Goal: Information Seeking & Learning: Learn about a topic

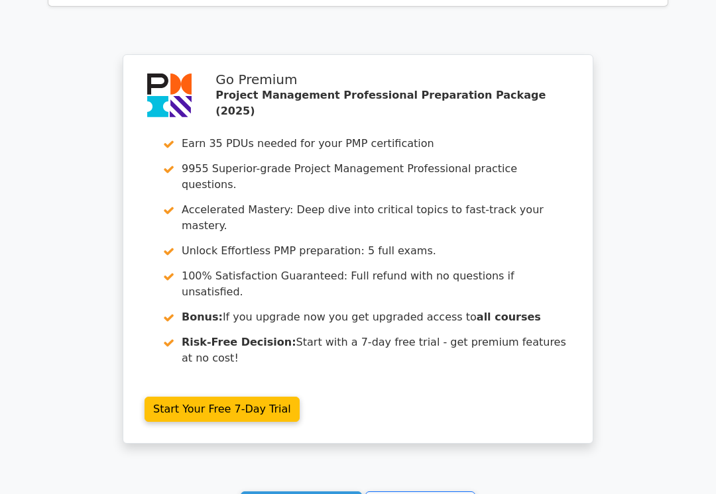
scroll to position [2335, 0]
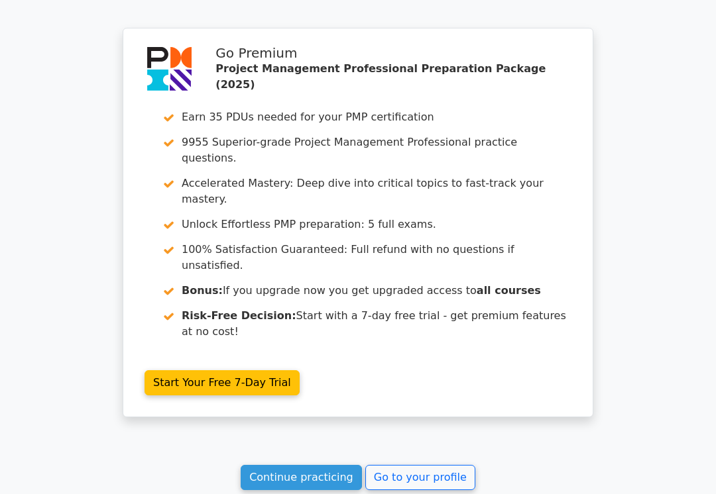
click at [407, 465] on link "Go to your profile" at bounding box center [420, 477] width 110 height 25
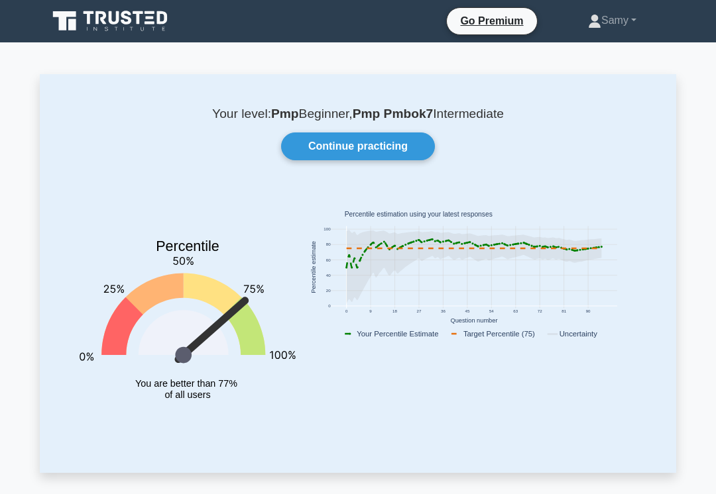
click at [366, 148] on link "Continue practicing" at bounding box center [358, 147] width 154 height 28
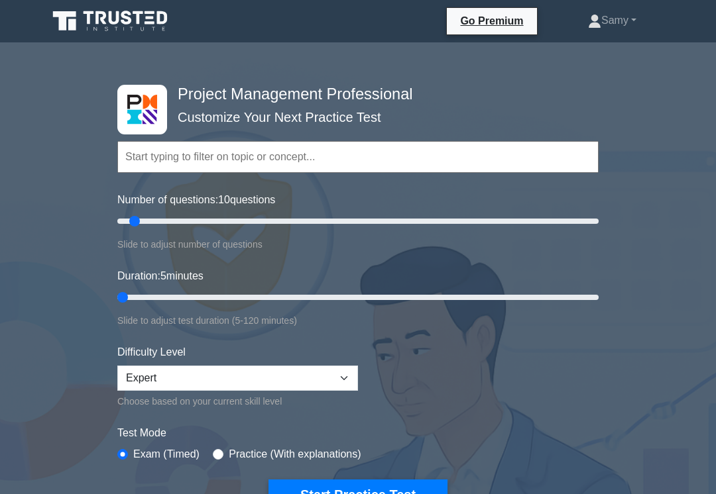
type input "5"
click at [313, 494] on button "Start Practice Test" at bounding box center [357, 495] width 179 height 30
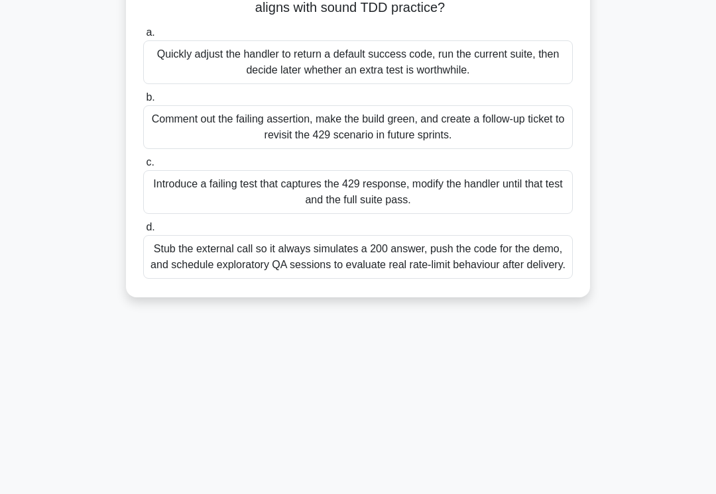
scroll to position [164, 0]
click at [188, 136] on div "Comment out the failing assertion, make the build green, and create a follow-up…" at bounding box center [357, 127] width 429 height 44
click at [143, 101] on input "b. Comment out the failing assertion, make the build green, and create a follow…" at bounding box center [143, 97] width 0 height 9
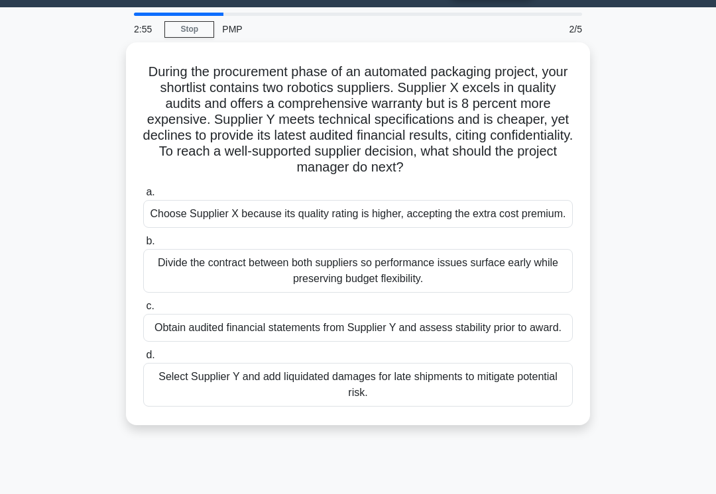
scroll to position [46, 0]
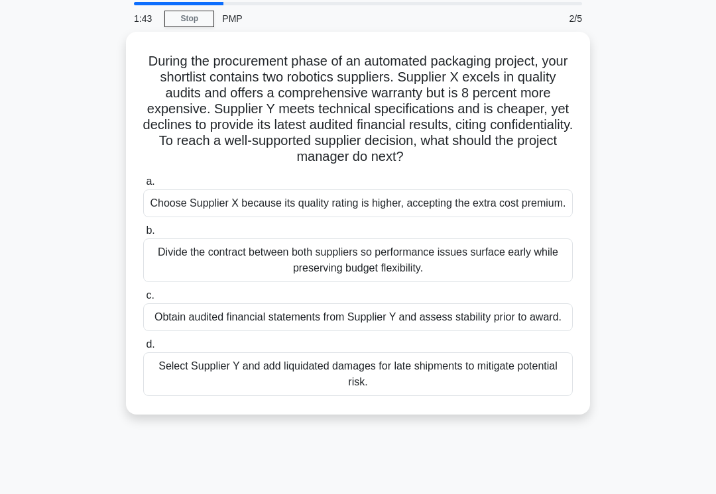
click at [178, 217] on div "Choose Supplier X because its quality rating is higher, accepting the extra cos…" at bounding box center [357, 204] width 429 height 28
click at [143, 186] on input "a. Choose Supplier X because its quality rating is higher, accepting the extra …" at bounding box center [143, 182] width 0 height 9
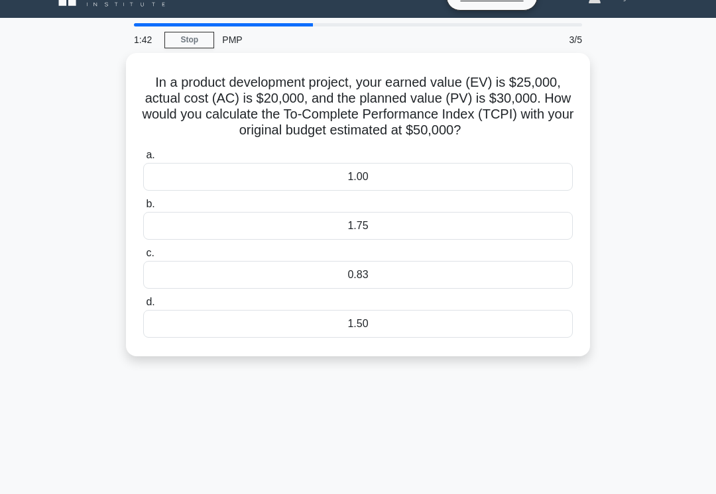
scroll to position [0, 0]
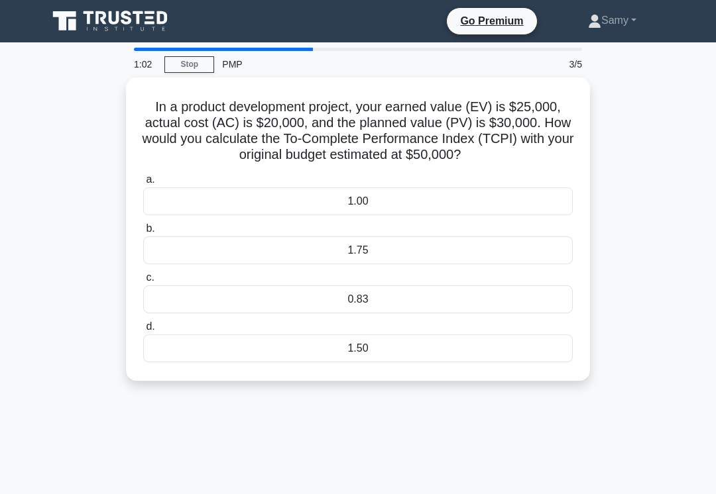
click at [341, 362] on div "1.50" at bounding box center [357, 349] width 429 height 28
click at [143, 331] on input "d. 1.50" at bounding box center [143, 327] width 0 height 9
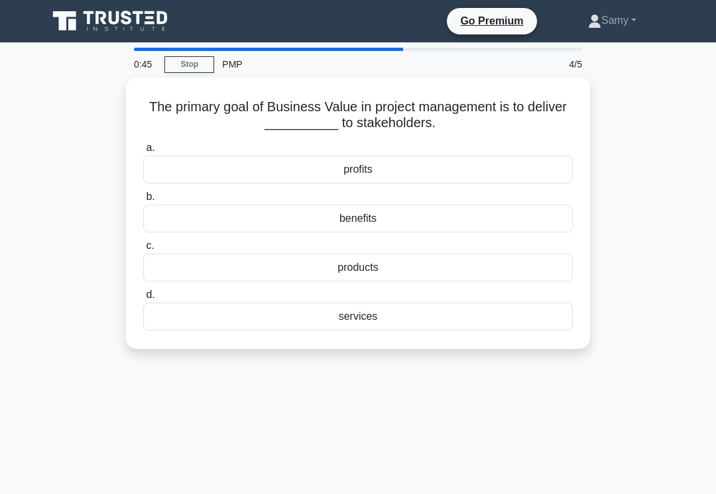
click at [227, 224] on div "benefits" at bounding box center [357, 219] width 429 height 28
click at [143, 201] on input "b. benefits" at bounding box center [143, 197] width 0 height 9
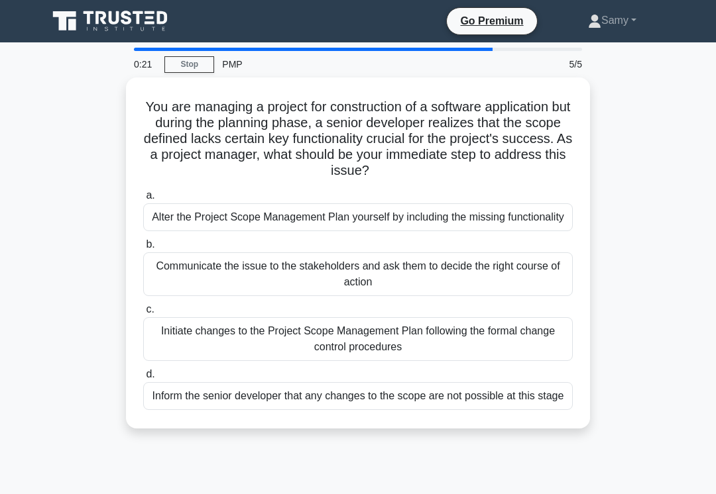
click at [176, 288] on div "Communicate the issue to the stakeholders and ask them to decide the right cour…" at bounding box center [357, 274] width 429 height 44
click at [143, 249] on input "b. Communicate the issue to the stakeholders and ask them to decide the right c…" at bounding box center [143, 245] width 0 height 9
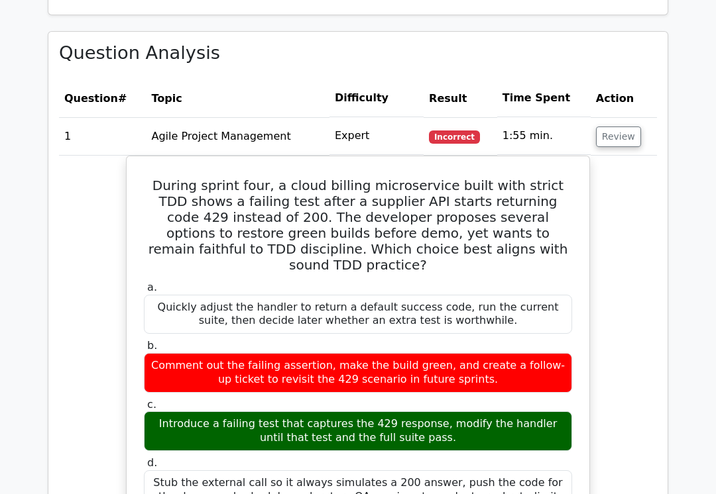
scroll to position [989, 0]
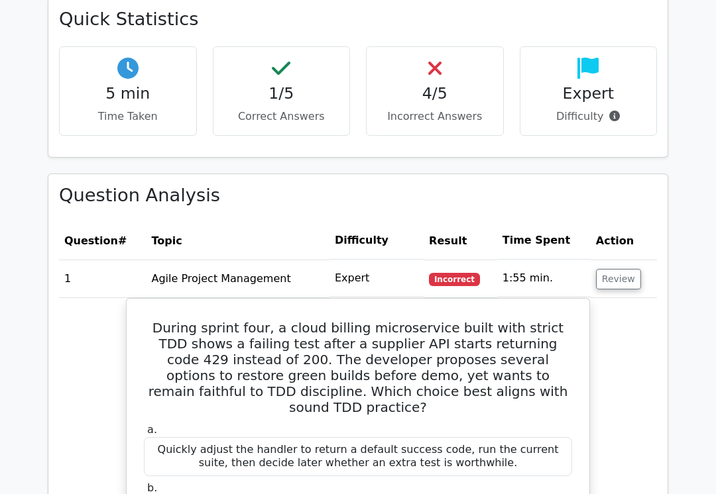
click at [622, 270] on button "Review" at bounding box center [618, 280] width 45 height 21
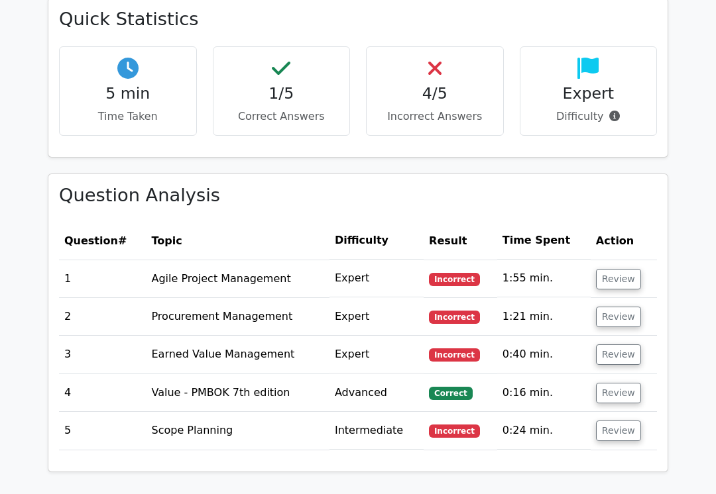
click at [613, 421] on button "Review" at bounding box center [618, 431] width 45 height 21
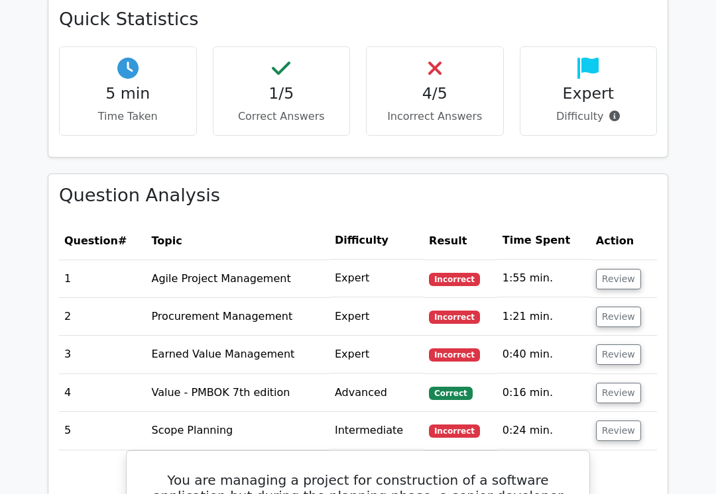
click at [620, 383] on button "Review" at bounding box center [618, 393] width 45 height 21
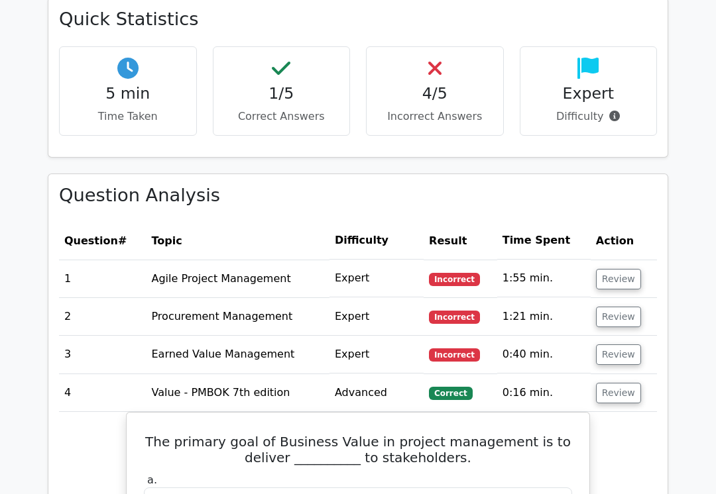
click at [616, 345] on button "Review" at bounding box center [618, 355] width 45 height 21
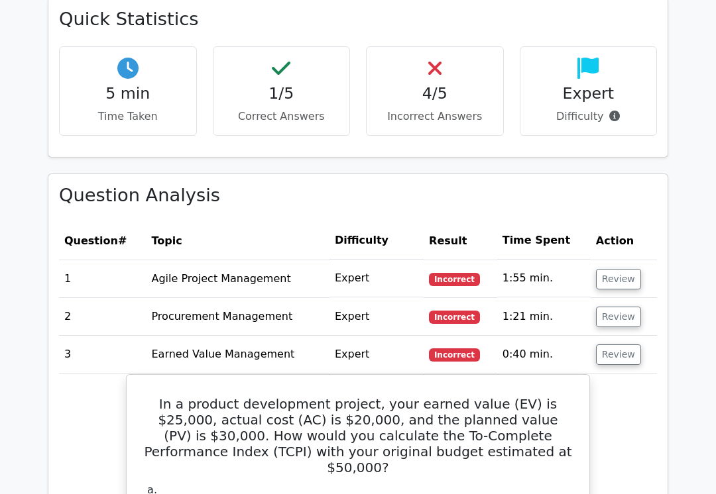
click at [613, 307] on button "Review" at bounding box center [618, 317] width 45 height 21
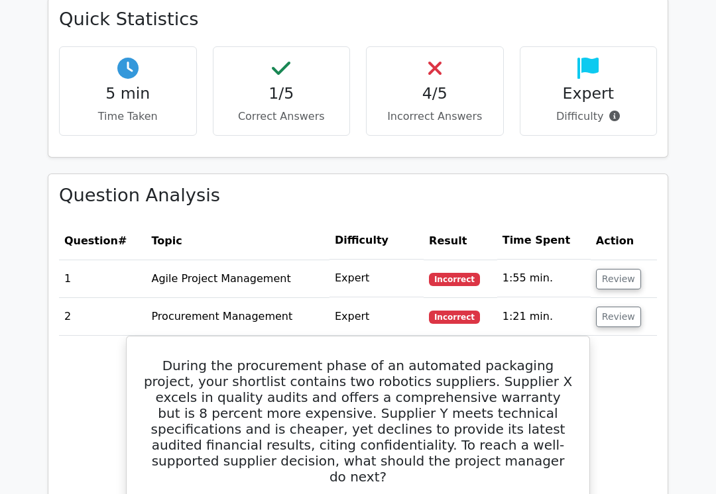
click at [620, 269] on button "Review" at bounding box center [618, 279] width 45 height 21
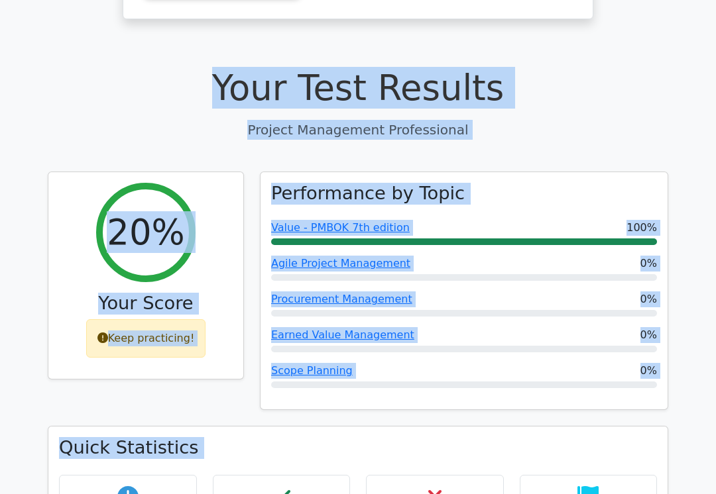
scroll to position [400, 0]
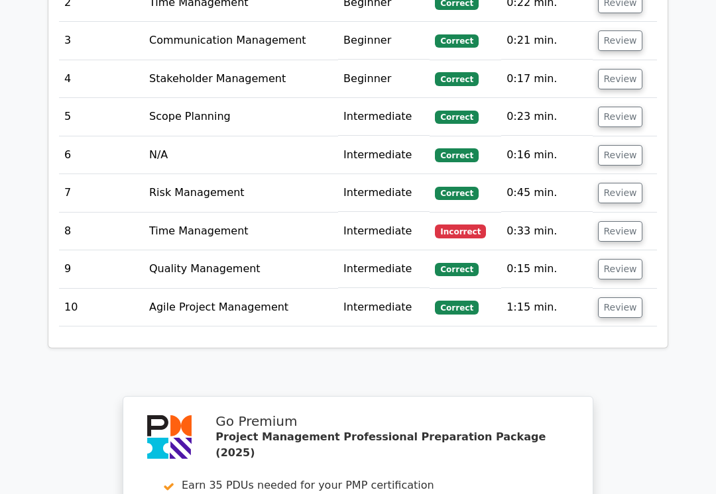
scroll to position [1904, 0]
click at [636, 298] on button "Review" at bounding box center [620, 308] width 45 height 21
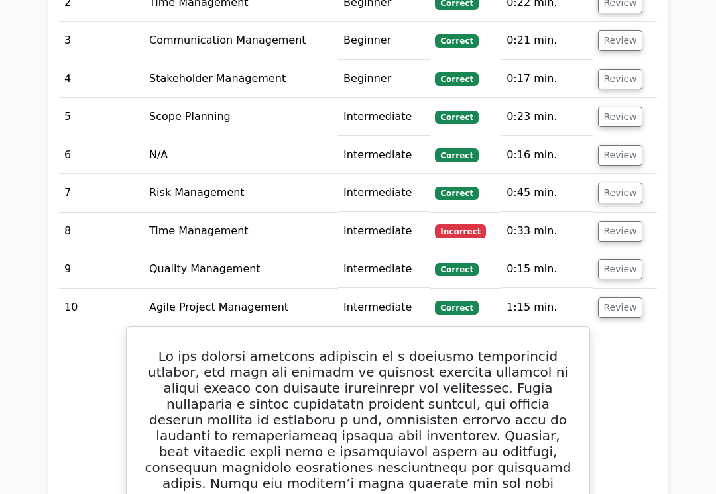
click at [615, 259] on button "Review" at bounding box center [620, 269] width 45 height 21
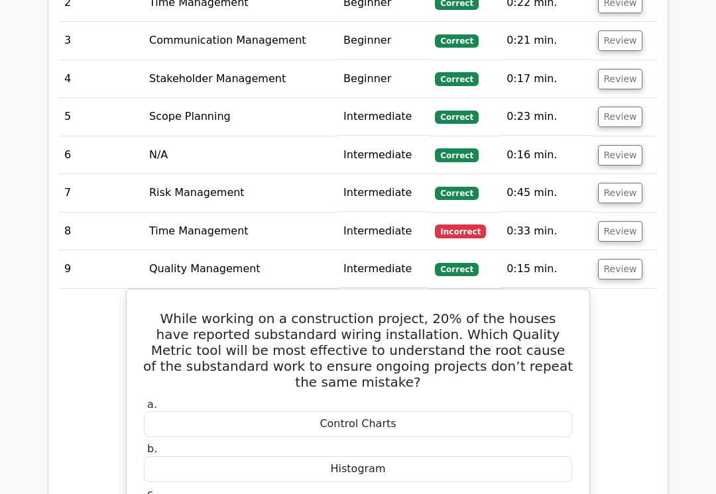
click at [620, 221] on button "Review" at bounding box center [620, 231] width 45 height 21
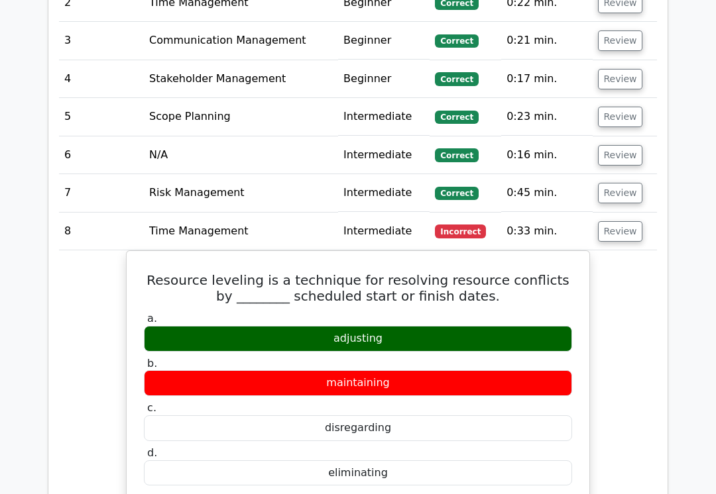
click at [612, 183] on button "Review" at bounding box center [620, 193] width 45 height 21
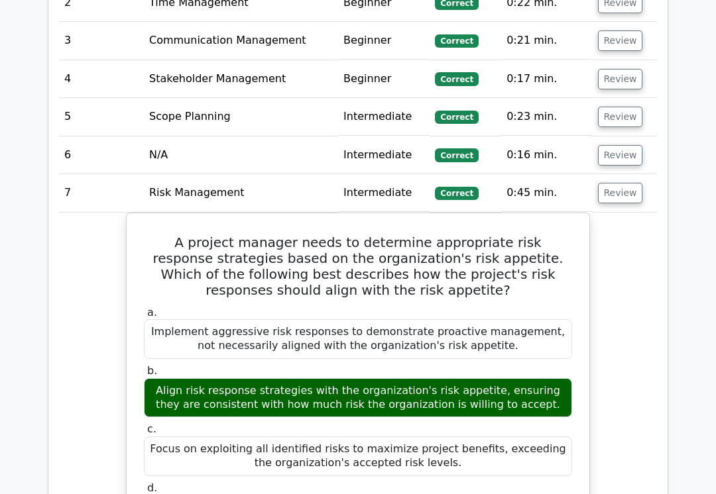
click at [623, 145] on button "Review" at bounding box center [620, 155] width 45 height 21
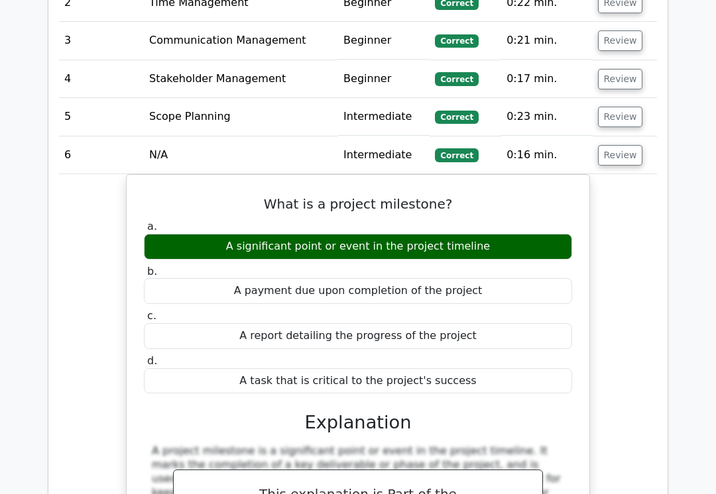
click at [631, 107] on button "Review" at bounding box center [620, 117] width 45 height 21
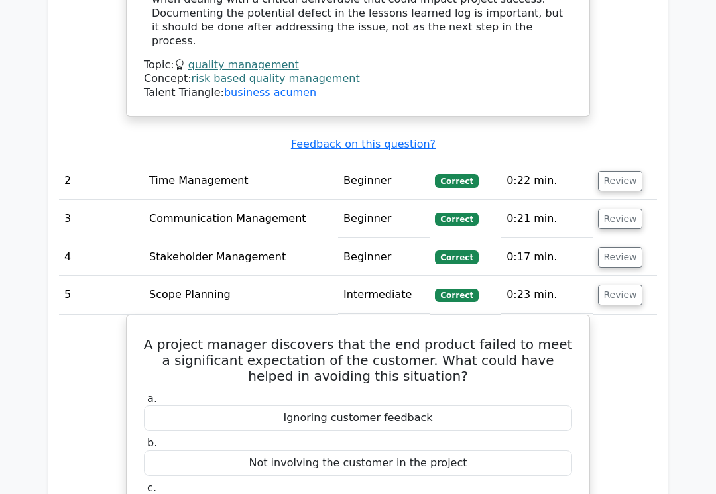
scroll to position [1723, 0]
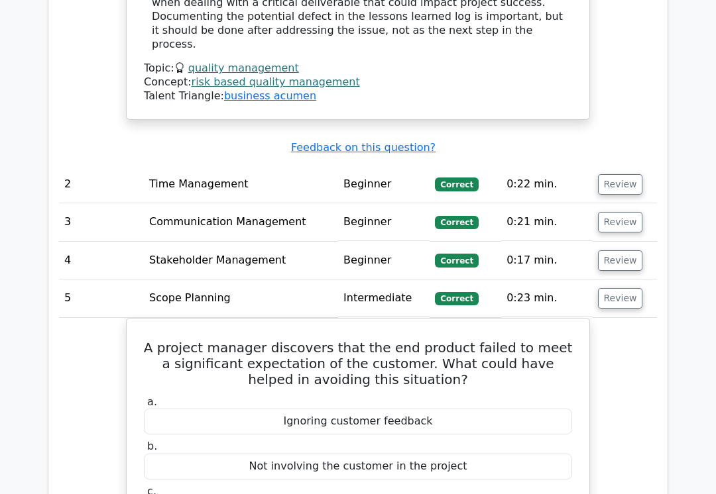
click at [618, 250] on button "Review" at bounding box center [620, 260] width 45 height 21
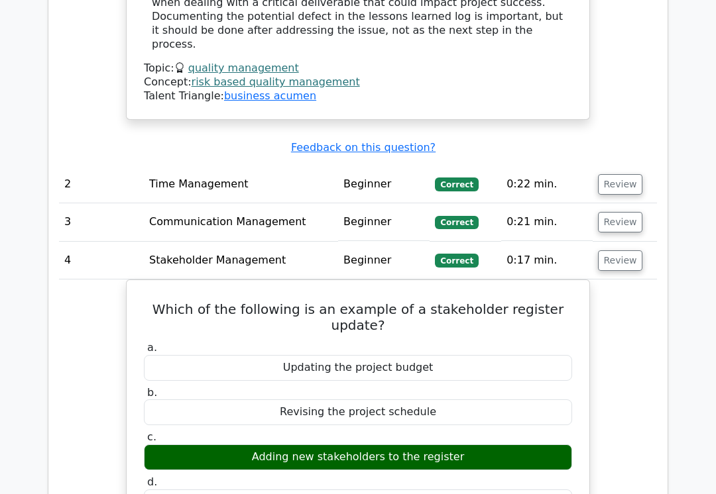
click at [620, 212] on button "Review" at bounding box center [620, 222] width 45 height 21
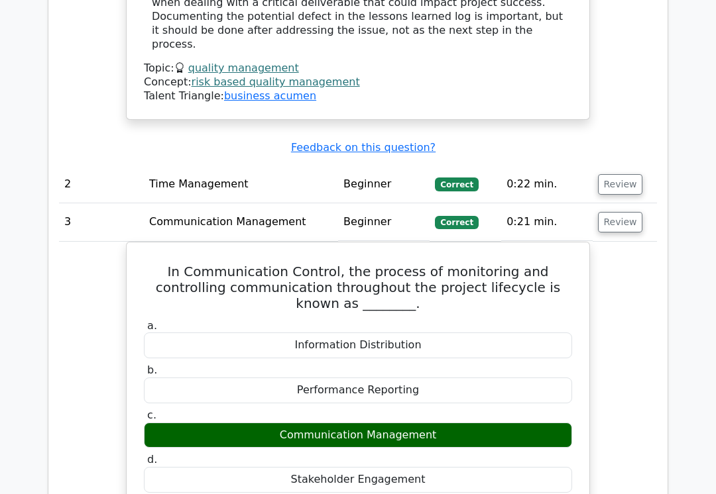
click at [620, 174] on button "Review" at bounding box center [620, 184] width 45 height 21
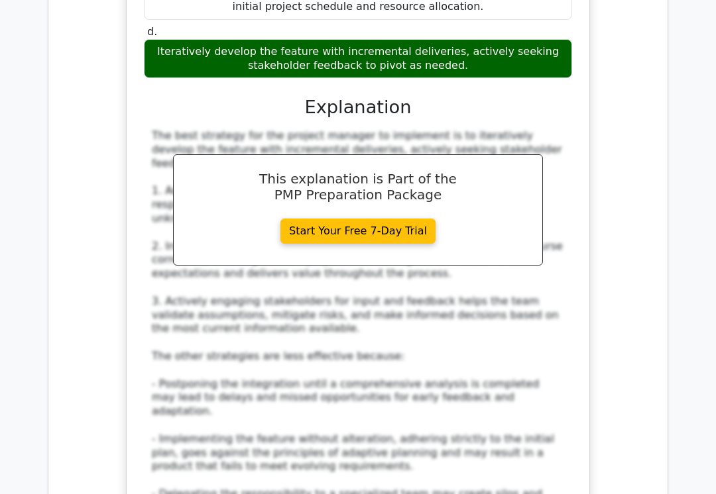
scroll to position [8167, 0]
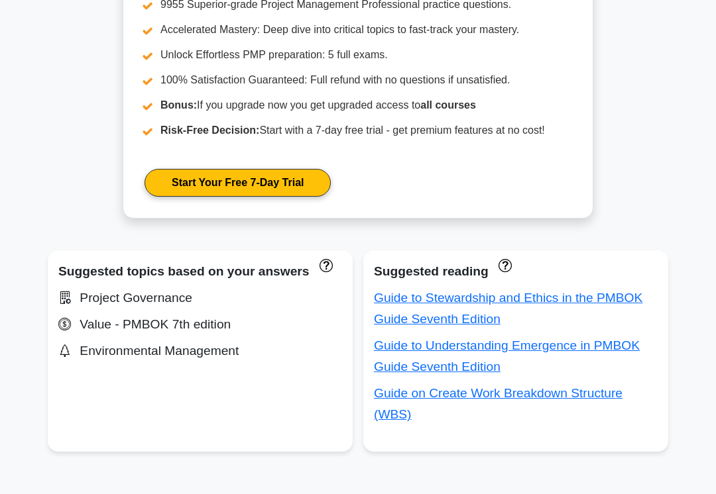
scroll to position [616, 0]
